Goal: Transaction & Acquisition: Download file/media

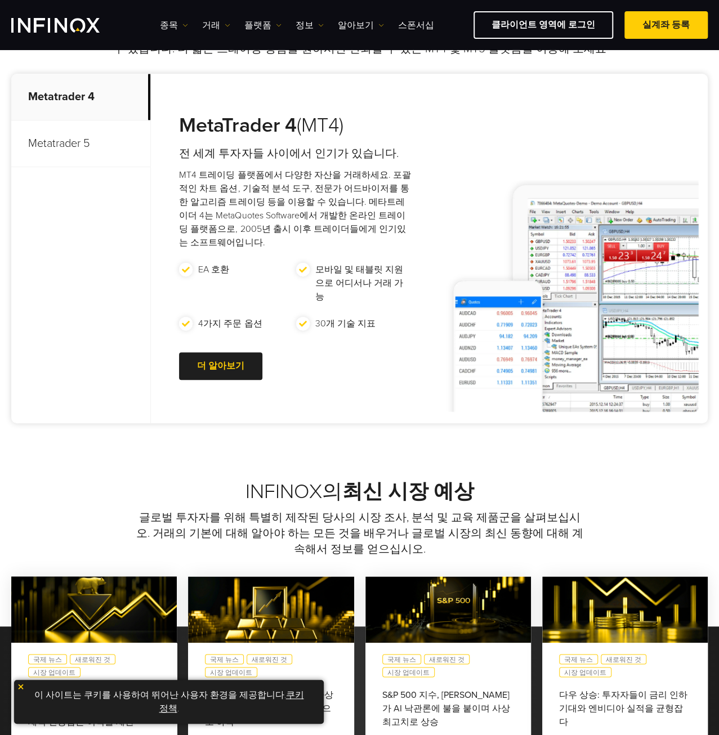
scroll to position [394, 0]
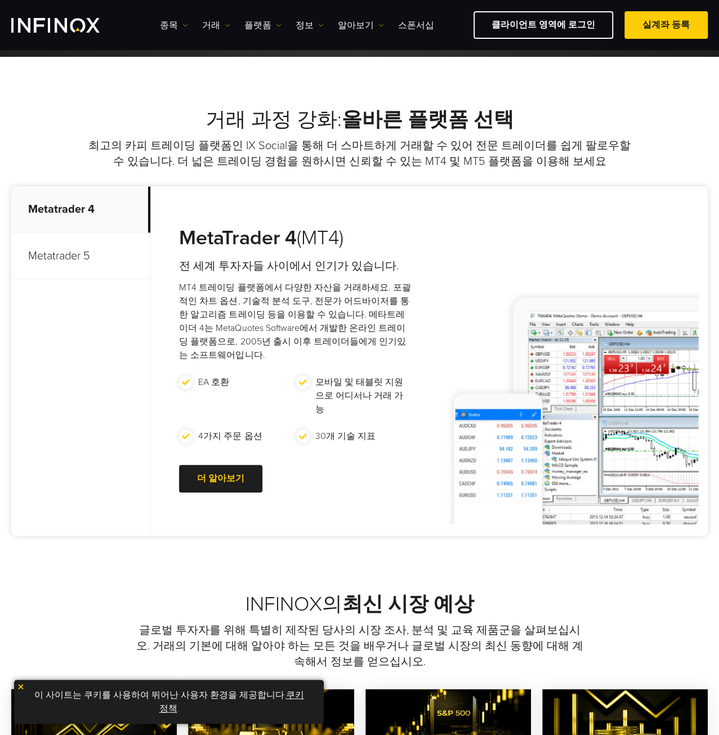
click at [69, 257] on p "Metatrader 5" at bounding box center [80, 256] width 139 height 47
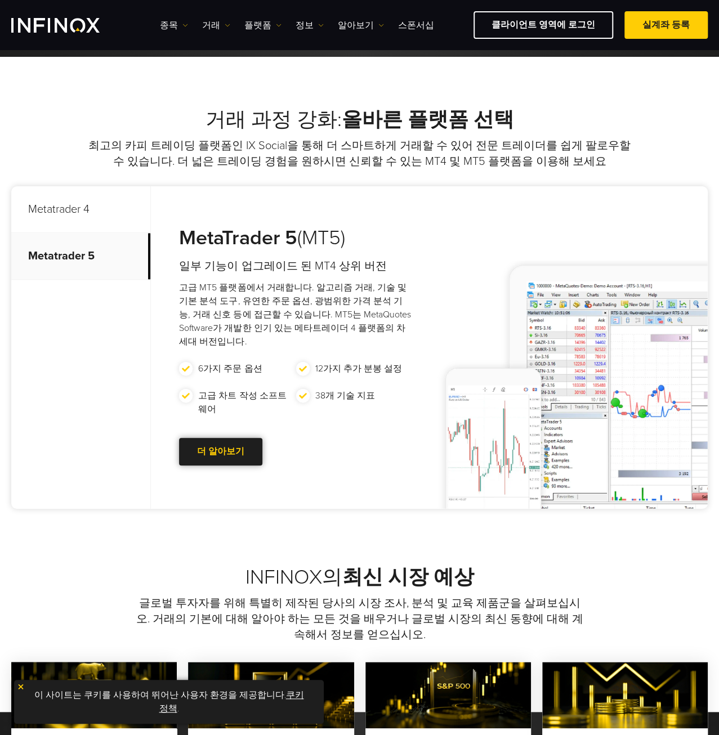
click at [212, 447] on link "더 알아보기 Go to new page" at bounding box center [220, 452] width 83 height 28
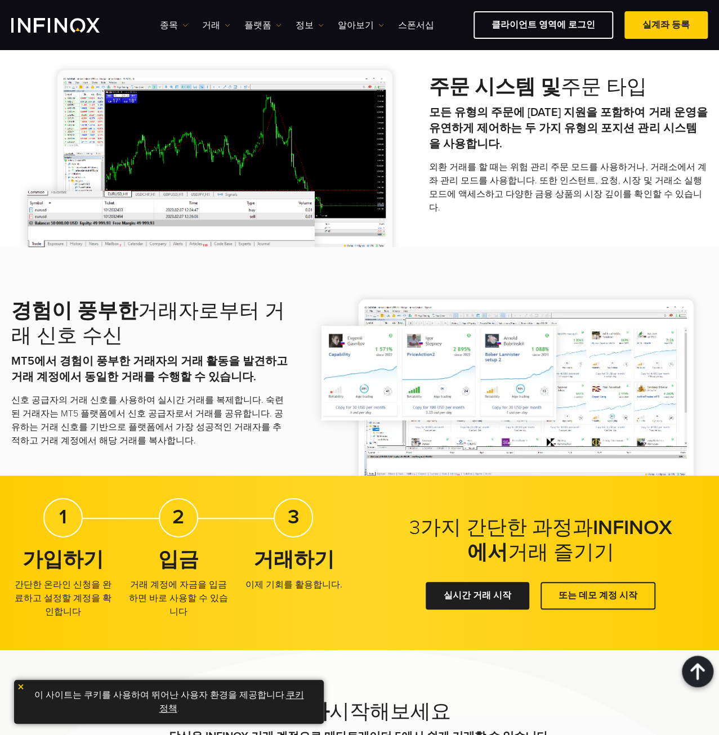
scroll to position [1519, 0]
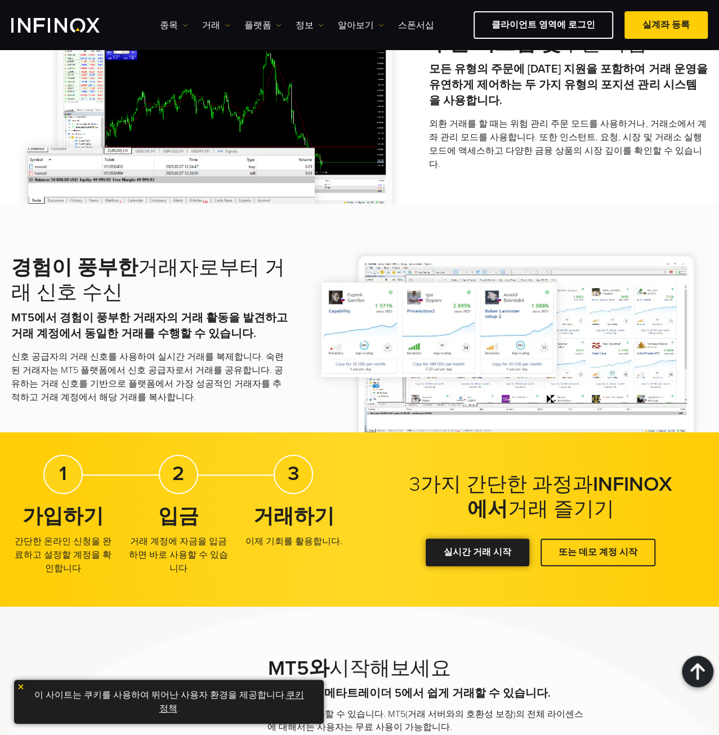
click at [477, 553] on div at bounding box center [477, 553] width 0 height 0
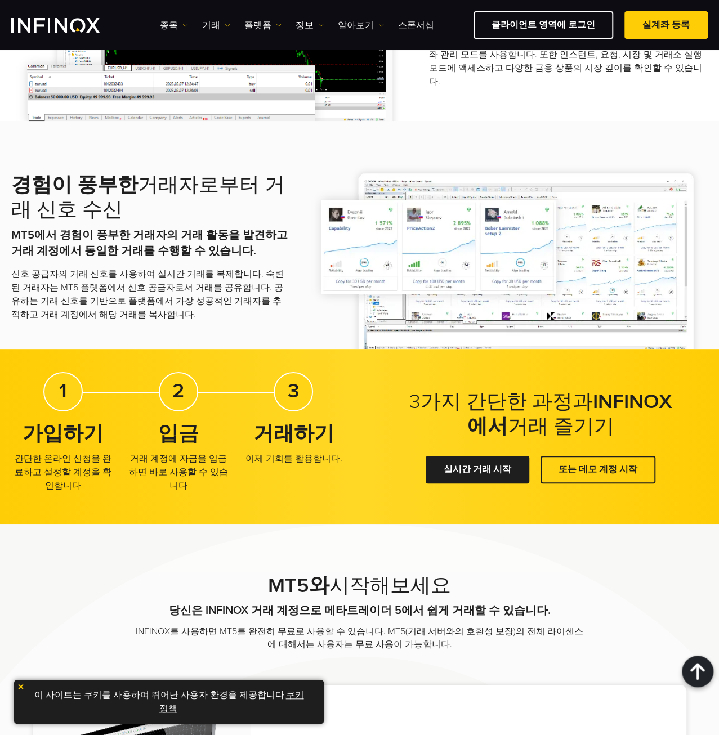
scroll to position [1739, 0]
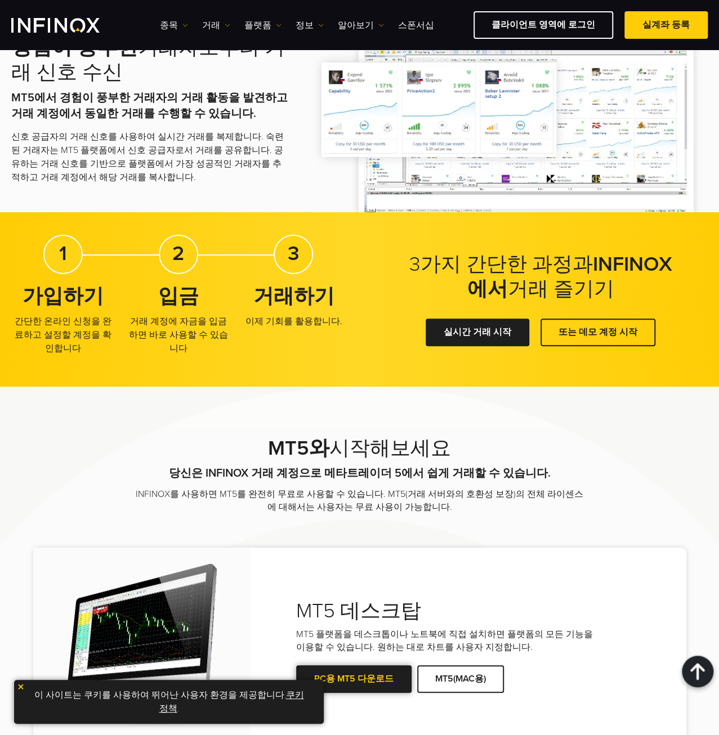
click at [365, 669] on link "PC용 MT5 다운로드" at bounding box center [353, 679] width 115 height 28
